Goal: Information Seeking & Learning: Learn about a topic

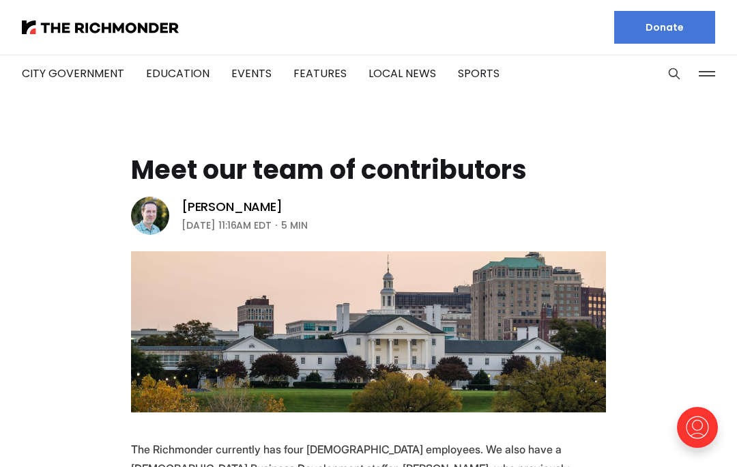
click at [138, 213] on img at bounding box center [150, 216] width 38 height 38
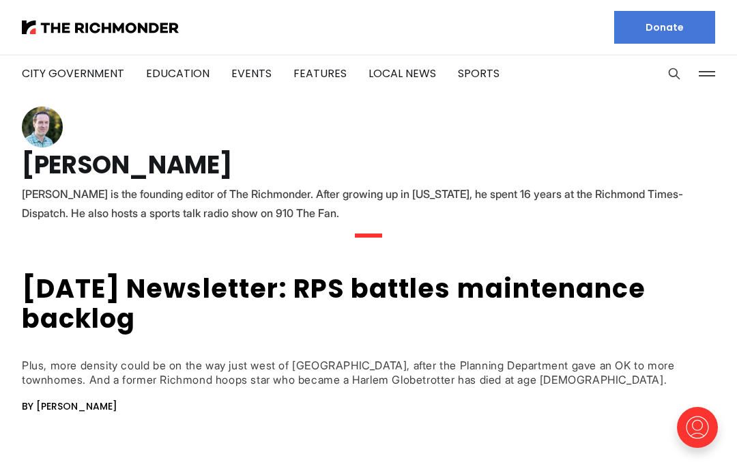
click at [45, 134] on img at bounding box center [42, 126] width 41 height 41
click at [28, 117] on img at bounding box center [42, 126] width 41 height 41
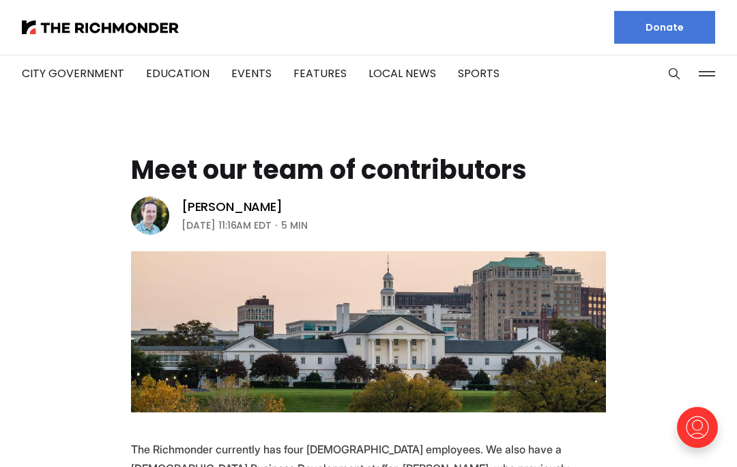
click at [51, 63] on li "City Government" at bounding box center [73, 74] width 102 height 74
click at [63, 67] on link "City Government" at bounding box center [73, 74] width 102 height 16
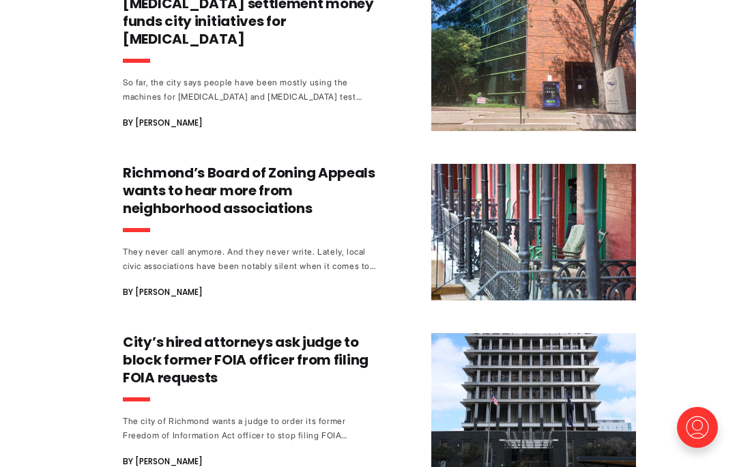
scroll to position [1115, 0]
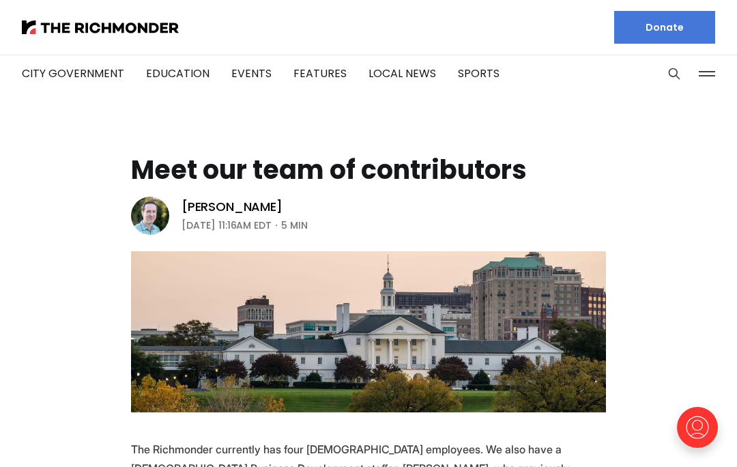
click at [396, 75] on link "Local News" at bounding box center [403, 74] width 68 height 16
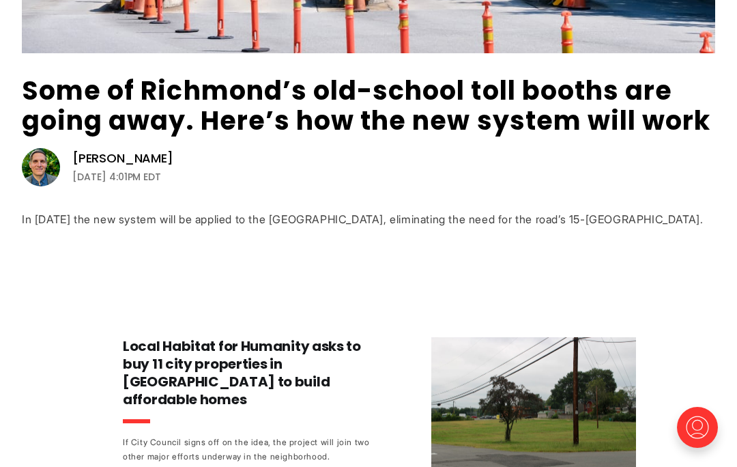
scroll to position [446, 0]
click at [103, 210] on div "Some of Richmond’s old-school toll booths are going away. Here’s how the new sy…" at bounding box center [368, 157] width 693 height 162
click at [95, 98] on link "Some of Richmond’s old-school toll booths are going away. Here’s how the new sy…" at bounding box center [366, 105] width 689 height 66
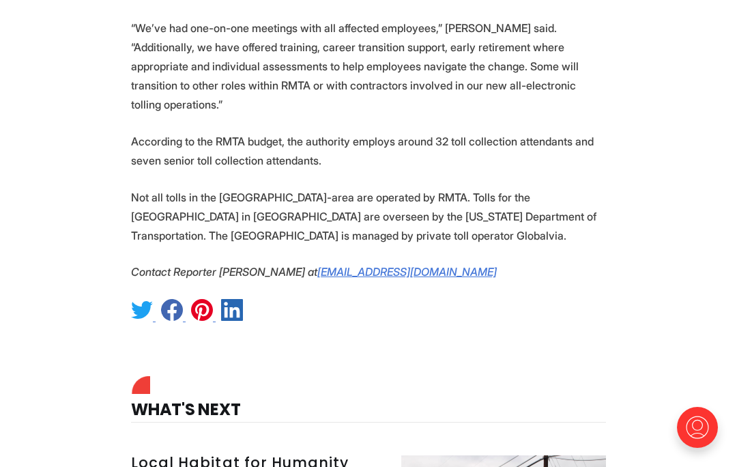
scroll to position [2338, 0]
